Goal: Task Accomplishment & Management: Manage account settings

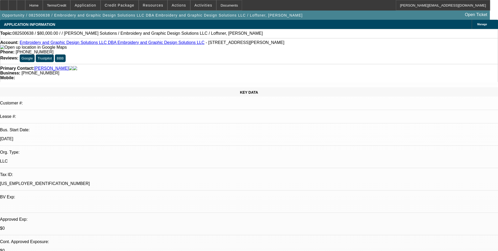
select select "0"
select select "2"
select select "0.1"
select select "4"
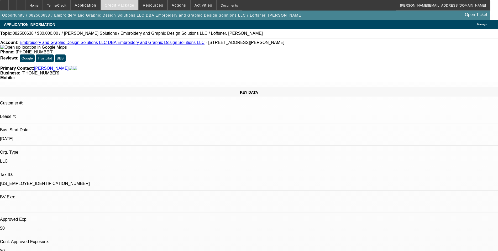
click at [128, 5] on span "Credit Package" at bounding box center [120, 5] width 30 height 4
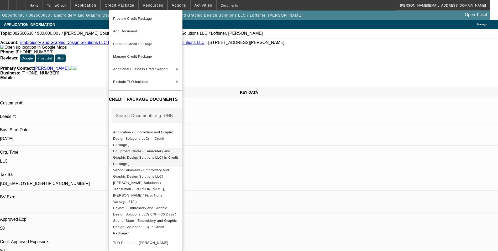
click at [154, 149] on span "Equipment Quote - Embroidery and Graphic Design Solutions LLC( In Credit Packag…" at bounding box center [145, 157] width 65 height 17
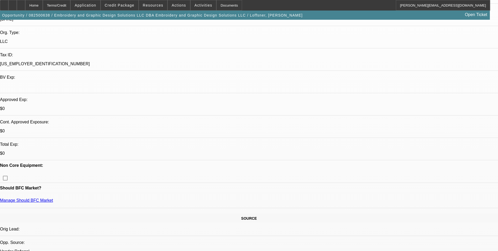
scroll to position [131, 0]
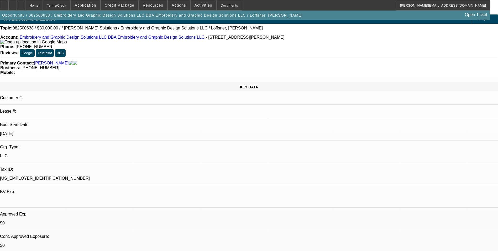
scroll to position [0, 0]
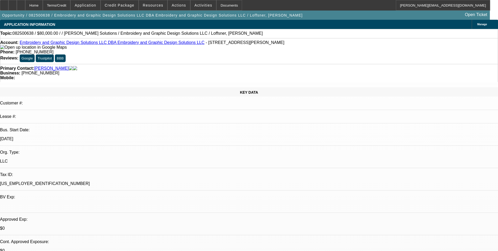
click at [477, 25] on span "Manage" at bounding box center [482, 24] width 10 height 3
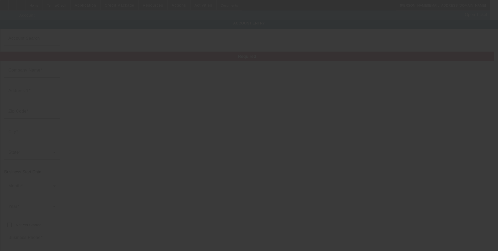
type input "Embroidery and Graphic Design Solutions LLC"
type input "7537 W Thomas Rd"
type input "85033"
type input "Phoenix"
type input "(602) 388-2306"
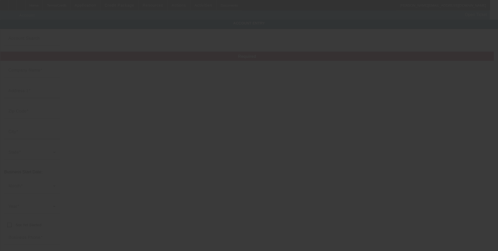
type input "Embroidery and Graphic Design Solutions LLC"
type input "Store F1"
type input "disenosybordadosarizona@gmail.com"
type input "86-1544280"
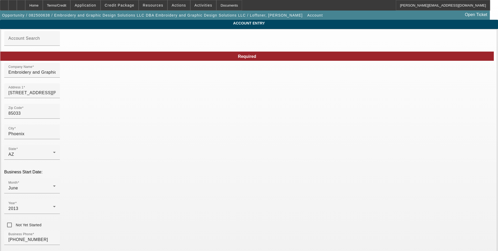
type input "8/22/2025"
drag, startPoint x: 334, startPoint y: 75, endPoint x: 224, endPoint y: 75, distance: 110.0
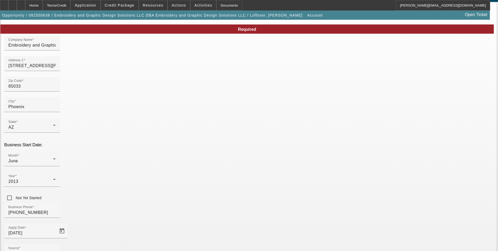
scroll to position [59, 0]
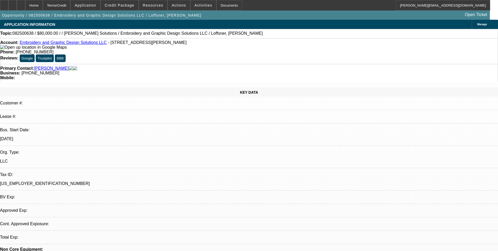
select select "0"
select select "2"
select select "0.1"
select select "4"
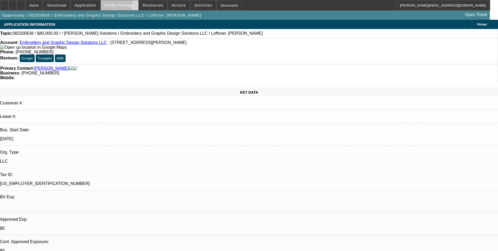
click at [120, 3] on span "Credit Package" at bounding box center [120, 5] width 30 height 4
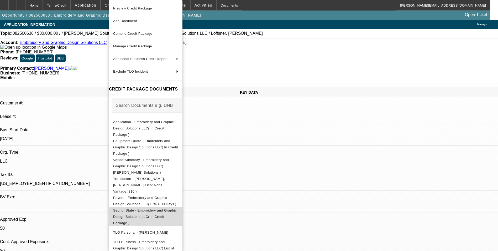
click at [168, 208] on span "Sec. of State - Embroidery and Graphic Design Solutions LLC( In Credit Package )" at bounding box center [145, 216] width 64 height 17
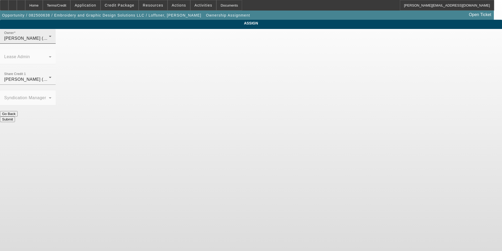
click at [51, 39] on div "Owner Wesolowski, John (Lvl 6)" at bounding box center [27, 36] width 47 height 15
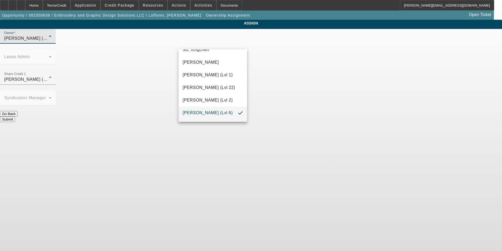
scroll to position [753, 0]
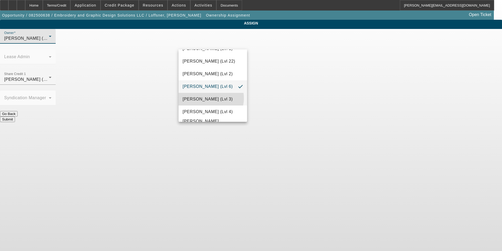
click at [210, 101] on span "Wesolowski, Tyler (Lvl 3)" at bounding box center [208, 99] width 50 height 6
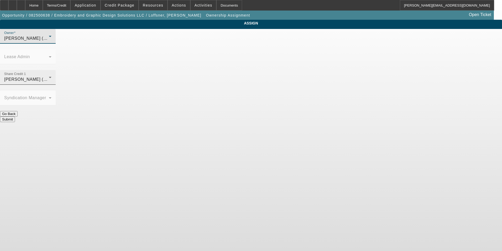
click at [49, 76] on div "Wesolowski, Tyler (Lvl 3)" at bounding box center [26, 79] width 45 height 6
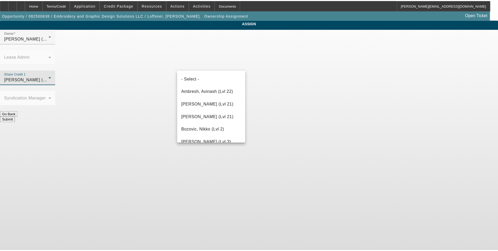
scroll to position [676, 0]
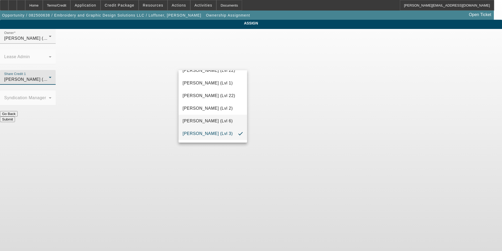
drag, startPoint x: 223, startPoint y: 120, endPoint x: 246, endPoint y: 103, distance: 27.8
click at [224, 120] on span "Wesolowski, John (Lvl 6)" at bounding box center [208, 121] width 50 height 6
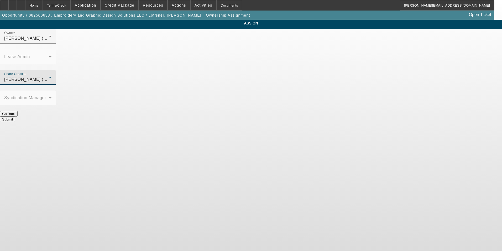
click at [15, 116] on button "Submit" at bounding box center [7, 119] width 15 height 6
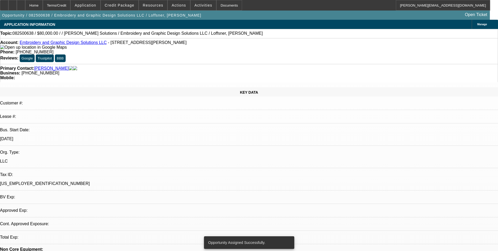
select select "0"
select select "2"
select select "0.1"
select select "4"
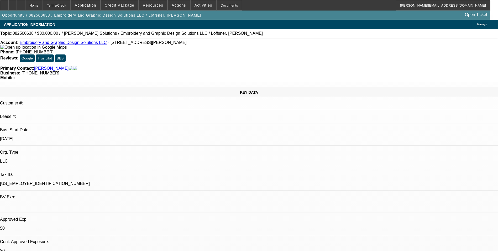
radio input "true"
type textarea "Wilson Loffsner is the 100% owner of Embroidery and Graphic Design Solutions LL…"
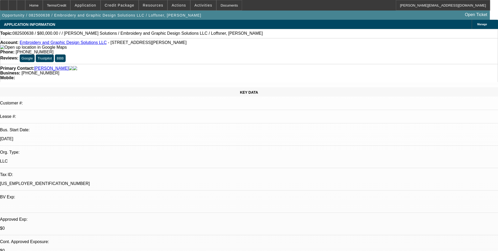
radio input "true"
click at [117, 8] on span at bounding box center [120, 5] width 38 height 13
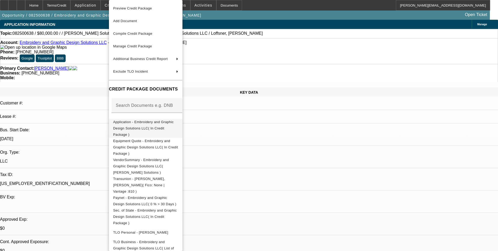
click at [149, 121] on span "Application - Embroidery and Graphic Design Solutions LLC( In Credit Package )" at bounding box center [143, 128] width 61 height 17
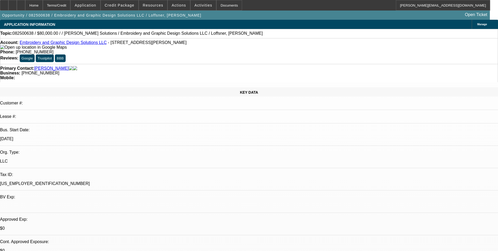
click at [477, 25] on span "Manage" at bounding box center [482, 24] width 10 height 3
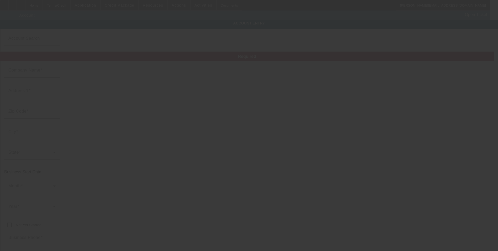
type input "Embroidery and Graphic Design Solutions LLC"
type input "7537 W Thomas Rd"
type input "85033"
type input "Phoenix"
type input "(602) 388-2306"
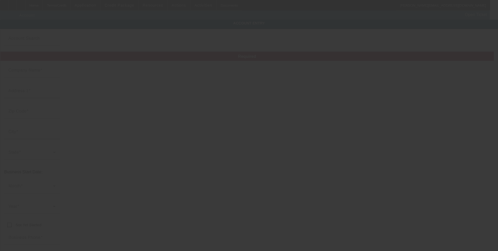
type input "Store F1"
type input "disenosybordadosarizona@gmail.com"
type input "86-1544280"
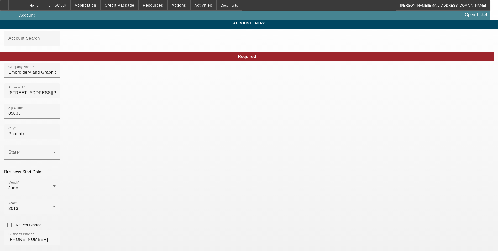
type input "8/22/2025"
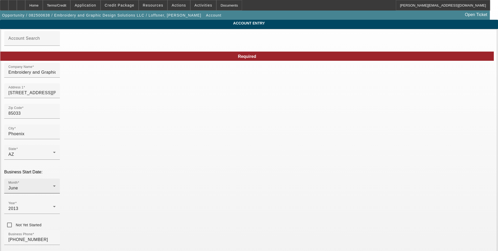
click at [56, 178] on div "Month June" at bounding box center [31, 185] width 47 height 15
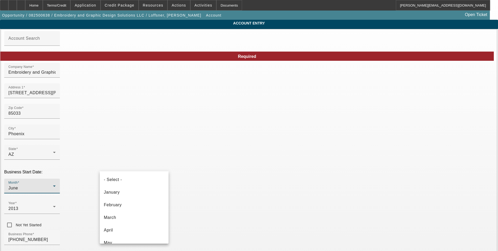
scroll to position [18, 0]
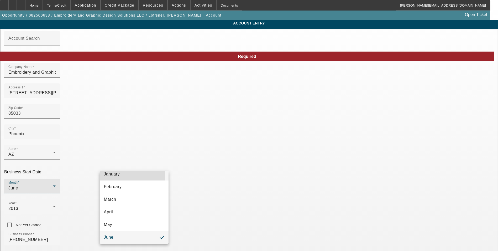
click at [128, 175] on mat-option "January" at bounding box center [134, 174] width 69 height 13
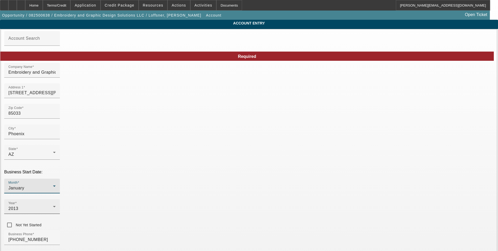
click at [56, 199] on div "Year 2013" at bounding box center [31, 206] width 47 height 15
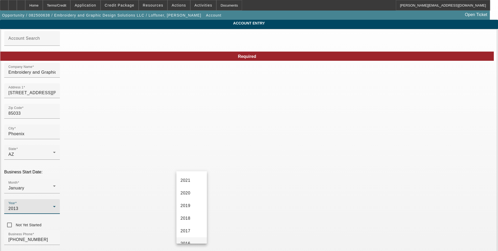
scroll to position [79, 0]
click at [190, 191] on span "2021" at bounding box center [186, 188] width 10 height 6
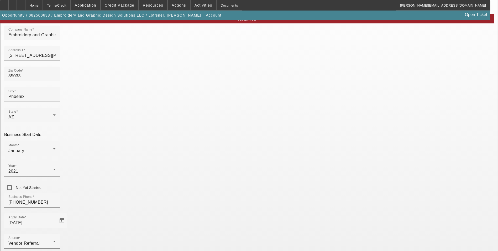
scroll to position [59, 0]
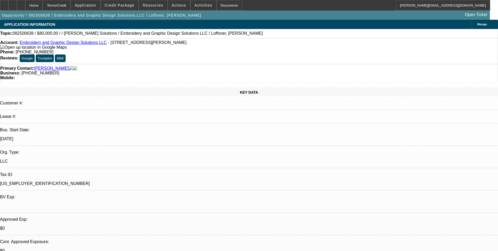
select select "0"
select select "2"
select select "0.1"
select select "4"
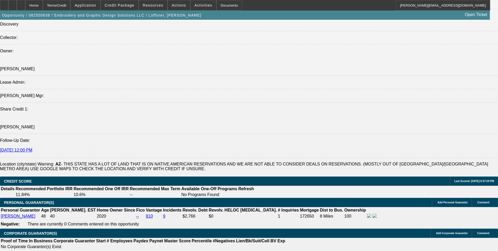
scroll to position [630, 0]
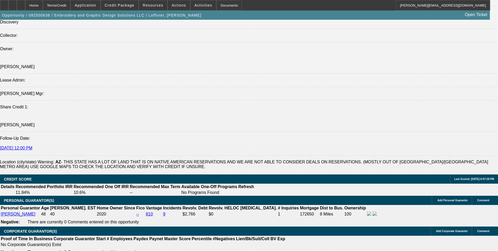
drag, startPoint x: 60, startPoint y: 102, endPoint x: 41, endPoint y: 98, distance: 20.1
copy span "Wilson Loffsner is the 100% owner of Embroidery and Graphic Design Solutions LL…"
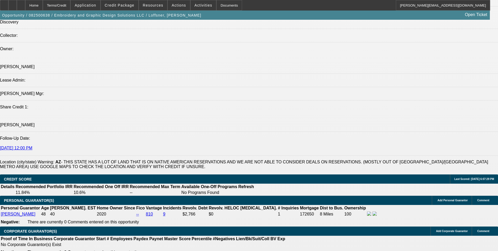
radio input "true"
paste textarea "Wilson Loffsner is the 100% owner of Embroidery and Graphic Design Solutions LL…"
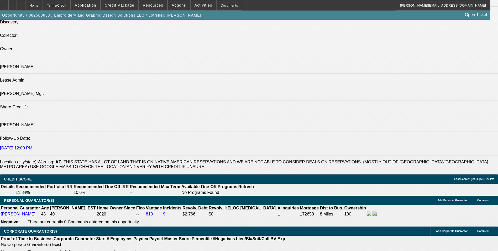
scroll to position [0, 0]
type textarea "Wilson Loffsner is the 100% owner of Embroidery and Graphic Design Solutions LL…"
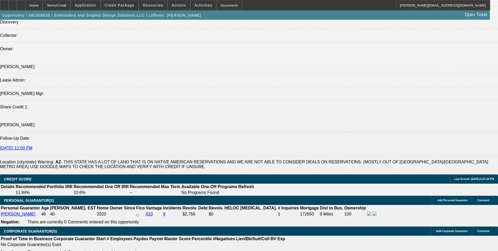
radio input "true"
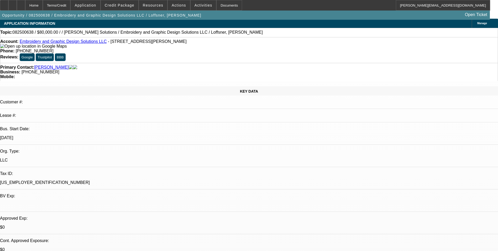
scroll to position [0, 0]
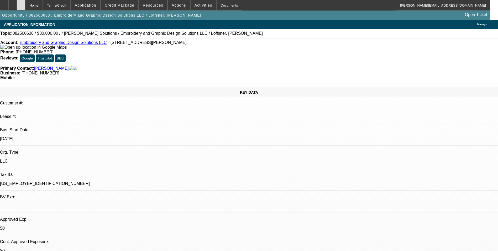
click at [25, 9] on div at bounding box center [21, 5] width 8 height 11
select select "0"
select select "2"
select select "0.1"
select select "1"
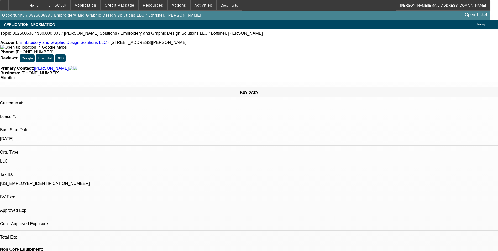
select select "2"
select select "4"
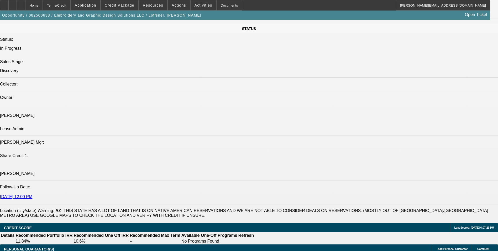
scroll to position [604, 0]
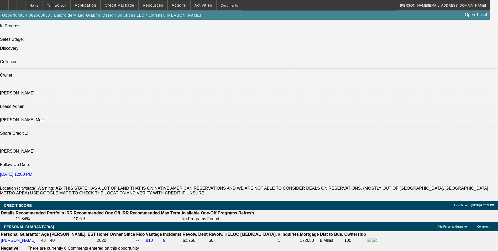
click at [21, 3] on icon at bounding box center [21, 3] width 0 height 0
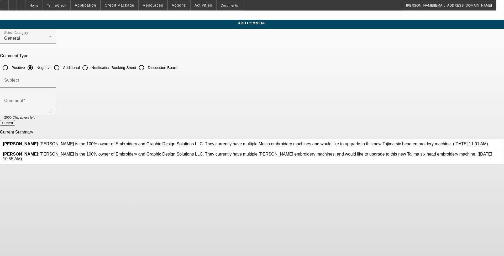
click at [210, 152] on icon at bounding box center [501, 152] width 0 height 0
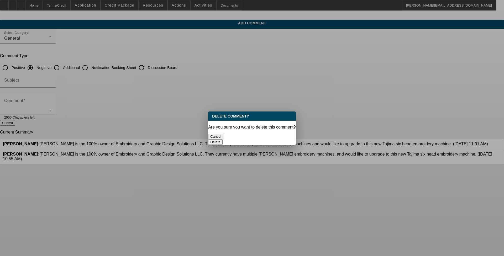
click at [210, 139] on button "Delete" at bounding box center [215, 142] width 14 height 6
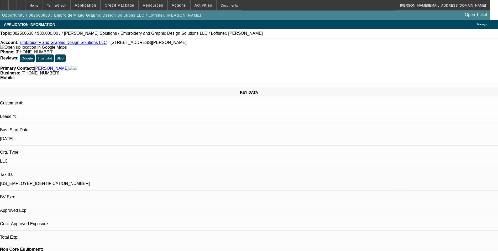
select select "0"
select select "2"
select select "0.1"
select select "1"
select select "2"
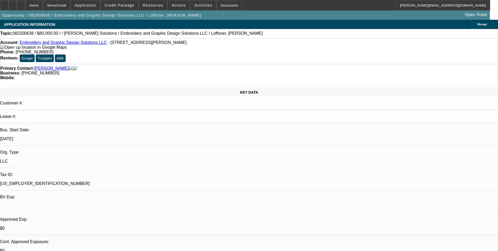
select select "4"
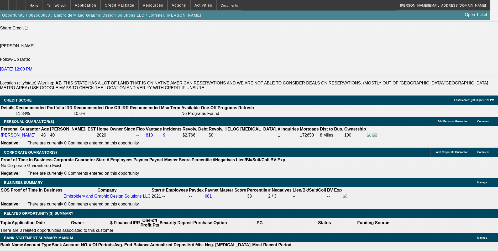
scroll to position [717, 0]
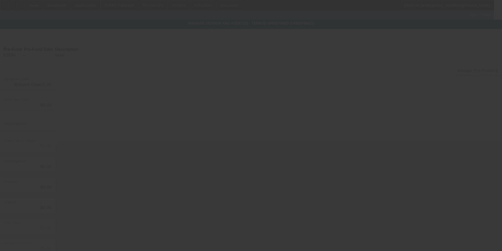
type input "$80,000.00"
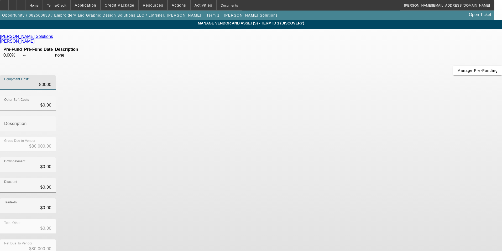
drag, startPoint x: 296, startPoint y: 44, endPoint x: 429, endPoint y: 44, distance: 133.7
click at [429, 44] on app-vendor-asset-manage "MANAGE VENDOR AND ASSET(S) - Term ID 1 (Discovery) Remove Vendor Hirsch Solutio…" at bounding box center [251, 161] width 502 height 282
type input "8"
type input "$8.00"
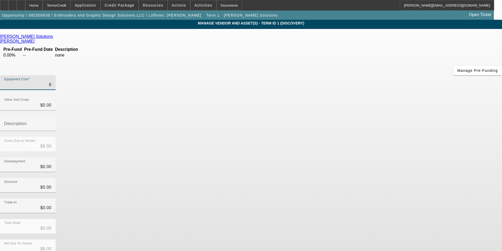
type input "82"
type input "$82.00"
type input "827"
type input "$827.00"
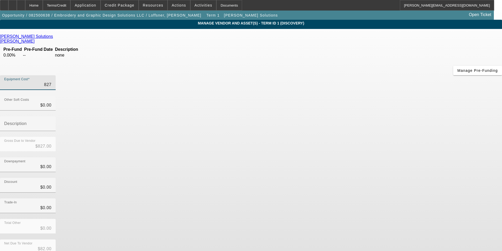
type input "$827.00"
type input "8279"
type input "$8,279.00"
type input "82790"
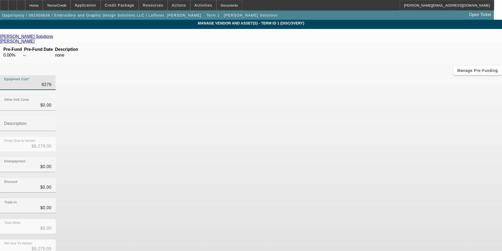
type input "$82,790.00"
click at [357, 178] on div "Discount $0.00" at bounding box center [251, 188] width 502 height 20
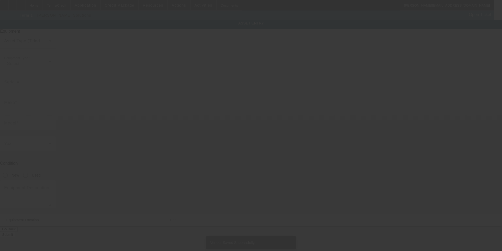
type textarea "Embroidery 8 Head ; Make: Tajima"
type input "7537 W Thomas Rd store f1"
type input "Store F1"
type input "Phoenix"
type input "85033"
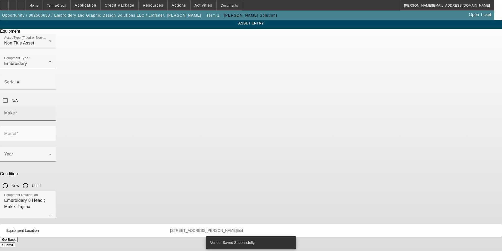
click at [51, 106] on div "Make" at bounding box center [27, 113] width 47 height 15
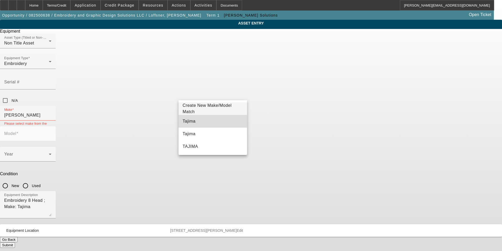
click at [205, 122] on mat-option "Tajima" at bounding box center [213, 121] width 69 height 13
type input "Tajima"
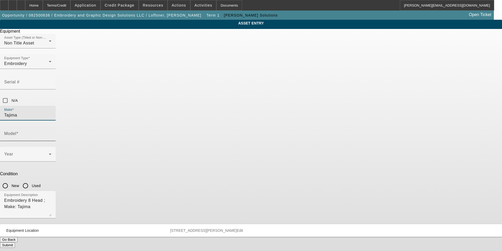
click at [51, 132] on input "Model" at bounding box center [27, 135] width 47 height 6
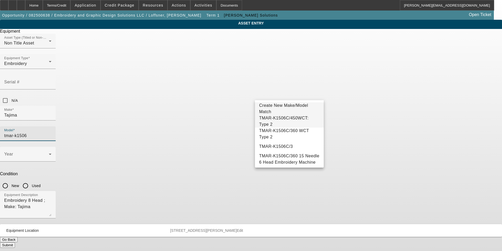
click at [306, 122] on span "TMAR-K1506C/450WCT: Type 2" at bounding box center [283, 121] width 49 height 11
type input "TMAR-K1506C/450WCT: Type 2"
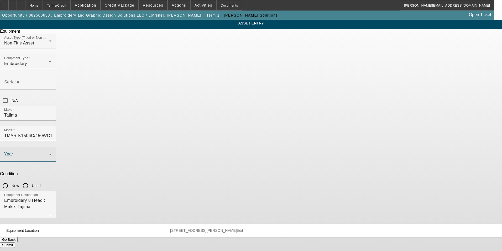
click at [49, 153] on span at bounding box center [26, 156] width 45 height 6
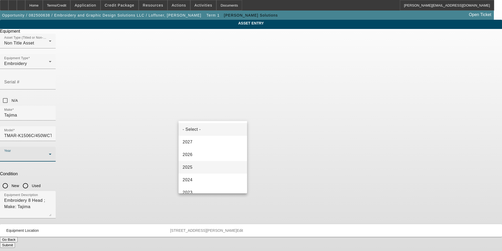
click at [201, 165] on mat-option "2025" at bounding box center [213, 167] width 69 height 13
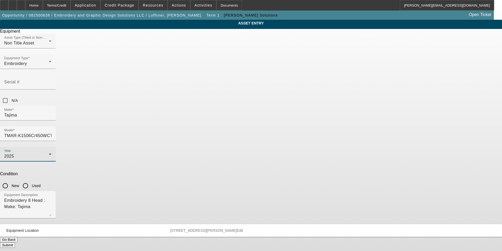
click at [11, 180] on input "New" at bounding box center [5, 185] width 11 height 11
radio input "true"
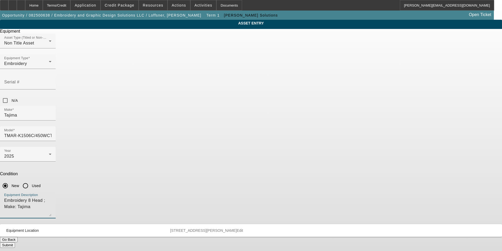
drag, startPoint x: 245, startPoint y: 139, endPoint x: 130, endPoint y: 139, distance: 115.3
click at [130, 139] on div "ASSET ENTRY Delete asset Equipment Asset Type (Titled or Non-Titled) Non Title …" at bounding box center [251, 134] width 502 height 228
type textarea "new six head embroidery machine"
click at [15, 242] on button "Submit" at bounding box center [7, 245] width 15 height 6
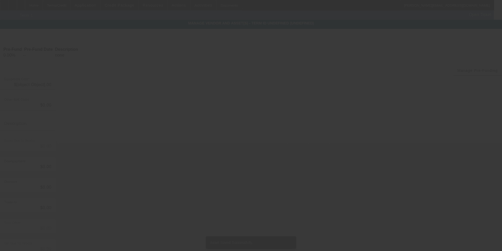
type input "$82,790.00"
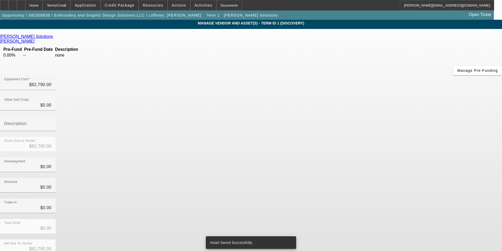
click at [374, 218] on div "Total Other $0.00" at bounding box center [251, 228] width 502 height 20
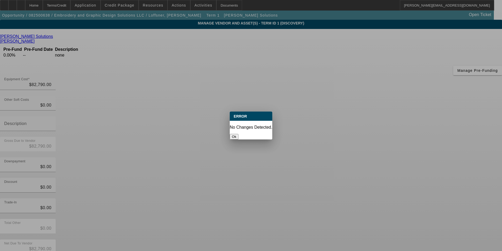
click at [238, 134] on button "Ok" at bounding box center [234, 137] width 9 height 6
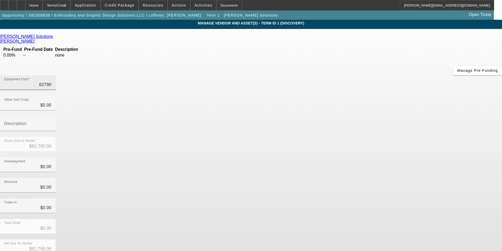
click at [51, 81] on input "82790" at bounding box center [27, 84] width 47 height 6
type input "$82,790.00"
click at [368, 157] on div "Downpayment $0.00" at bounding box center [251, 167] width 502 height 20
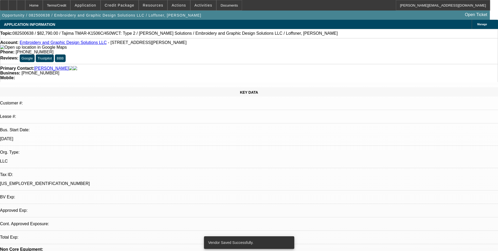
select select "0"
select select "2"
select select "0.1"
select select "4"
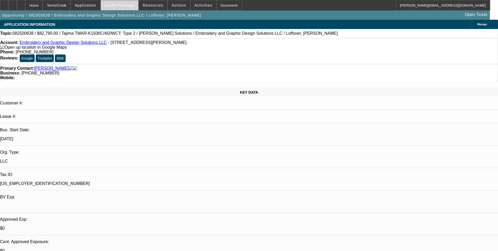
click at [129, 7] on span "Credit Package" at bounding box center [120, 5] width 30 height 4
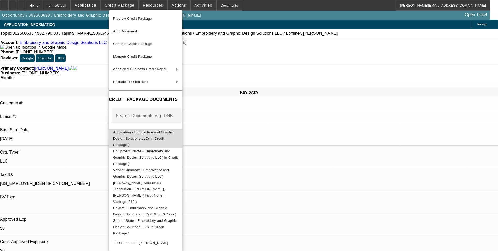
click at [151, 133] on span "Application - Embroidery and Graphic Design Solutions LLC( In Credit Package )" at bounding box center [143, 138] width 61 height 17
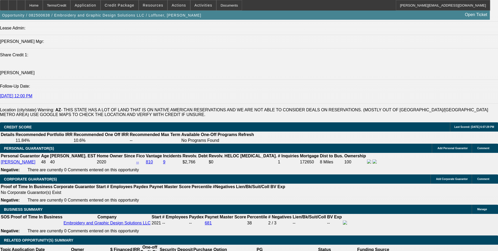
scroll to position [683, 0]
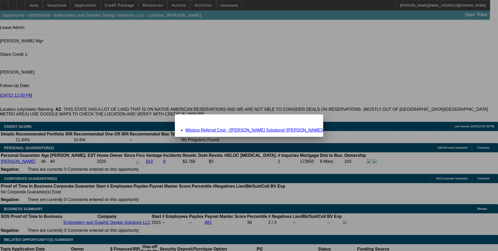
scroll to position [0, 0]
click at [219, 129] on link "Missing Referral Cost - [Hirsch Solutions] (Quinn, Eric)" at bounding box center [254, 130] width 138 height 4
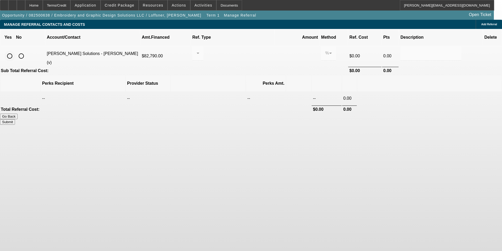
click at [15, 51] on input "radio" at bounding box center [9, 56] width 11 height 11
radio input "true"
click at [197, 50] on div at bounding box center [196, 53] width 0 height 6
click at [235, 59] on span "Pay vendor SALES PERSON" at bounding box center [238, 61] width 43 height 13
click at [280, 50] on input "0.000" at bounding box center [296, 53] width 33 height 6
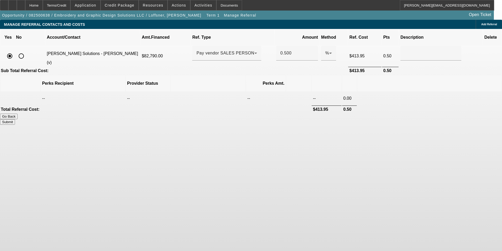
click at [391, 75] on th at bounding box center [429, 83] width 144 height 16
click at [15, 119] on button "Submit" at bounding box center [7, 122] width 15 height 6
type input "0.500"
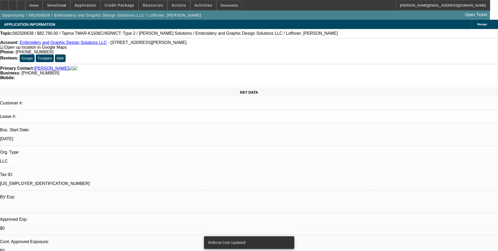
select select "0"
select select "2"
select select "0.1"
select select "4"
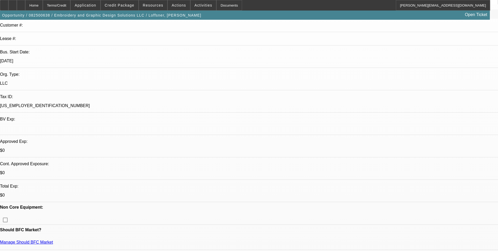
scroll to position [79, 0]
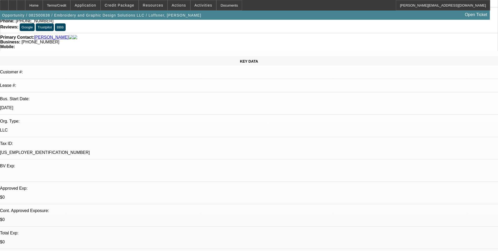
scroll to position [0, 0]
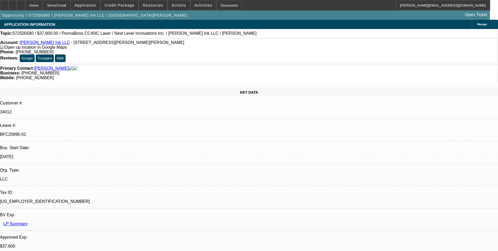
select select "0"
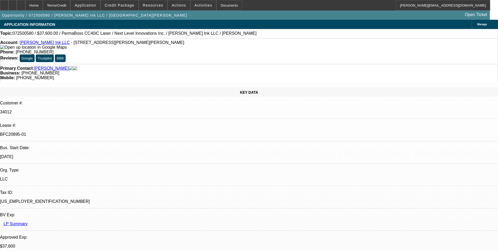
select select "0"
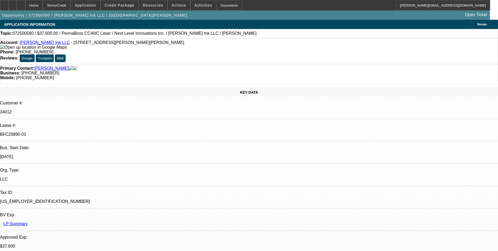
select select "0"
select select "1"
select select "6"
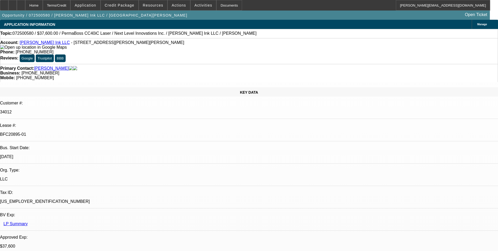
select select "1"
select select "6"
select select "1"
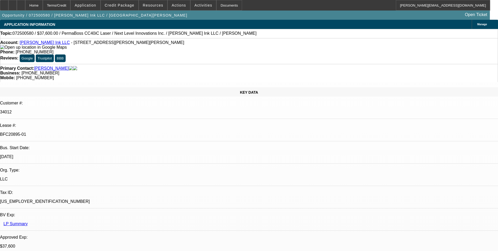
select select "6"
select select "1"
select select "6"
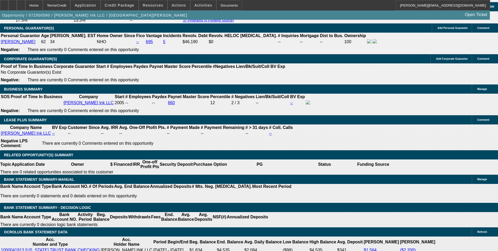
scroll to position [867, 0]
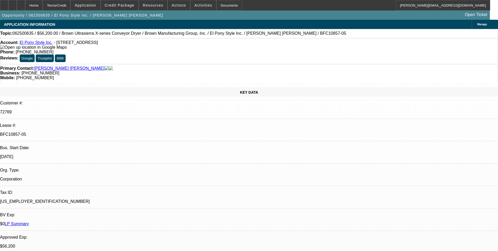
select select "0"
select select "2"
select select "0.1"
select select "0"
select select "2"
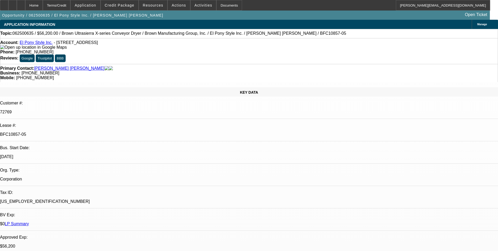
select select "0.1"
select select "0"
select select "2"
select select "0.1"
select select "0"
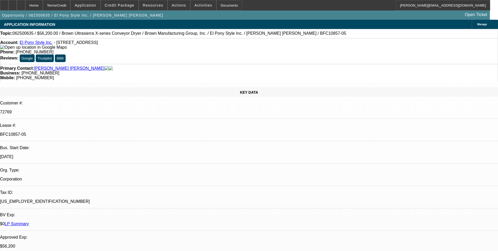
select select "0"
select select "0.1"
select select "1"
select select "2"
select select "4"
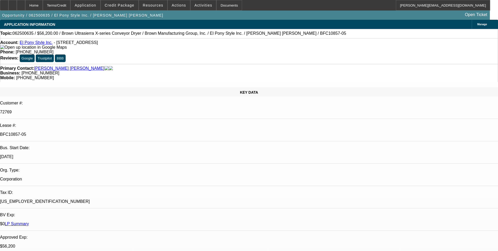
select select "1"
select select "2"
select select "4"
select select "1"
select select "2"
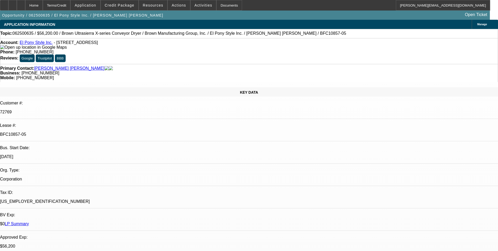
select select "4"
select select "1"
select select "2"
select select "4"
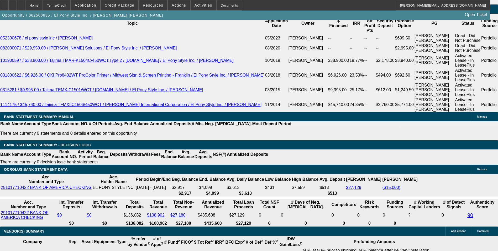
scroll to position [998, 0]
